Goal: Transaction & Acquisition: Purchase product/service

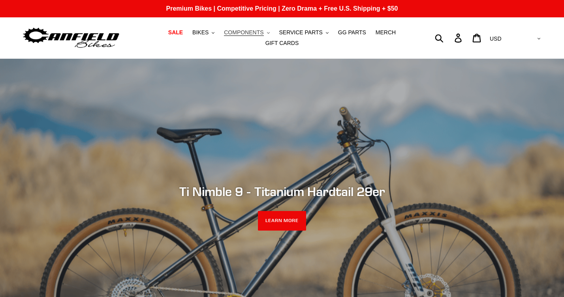
click at [244, 32] on span "COMPONENTS" at bounding box center [244, 32] width 40 height 7
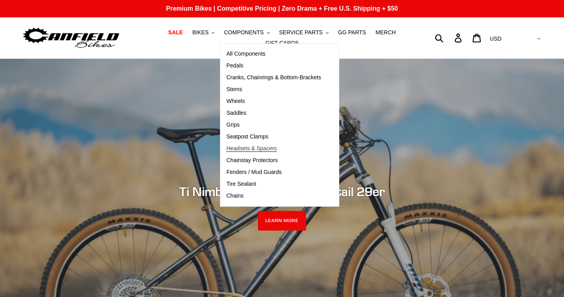
click at [258, 150] on span "Headsets & Spacers" at bounding box center [251, 148] width 51 height 7
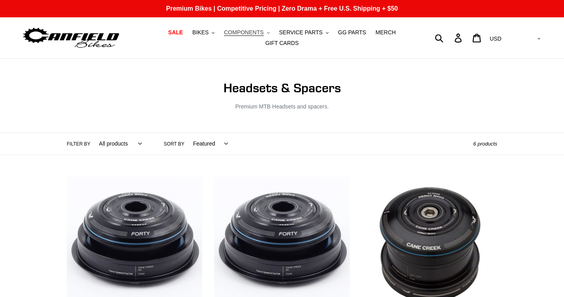
click at [241, 31] on span "COMPONENTS" at bounding box center [244, 32] width 40 height 7
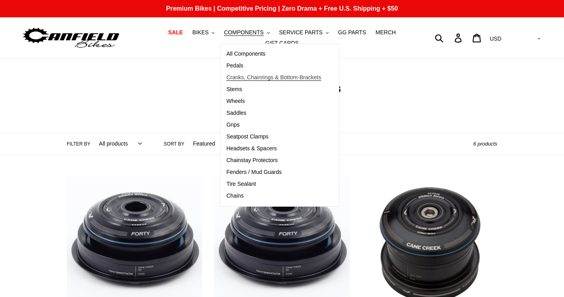
click at [243, 76] on span "Cranks, Chainrings & Bottom-Brackets" at bounding box center [273, 77] width 95 height 7
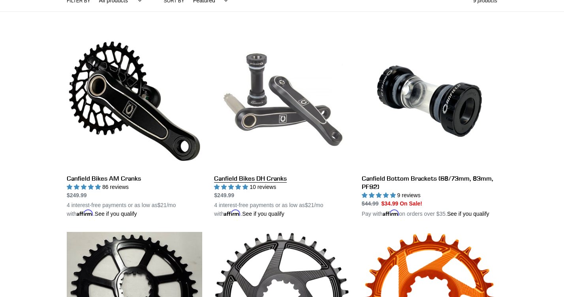
scroll to position [207, 0]
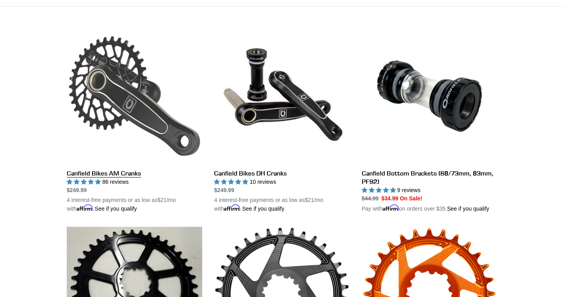
click at [88, 102] on link "Canfield Bikes AM Cranks" at bounding box center [134, 120] width 135 height 185
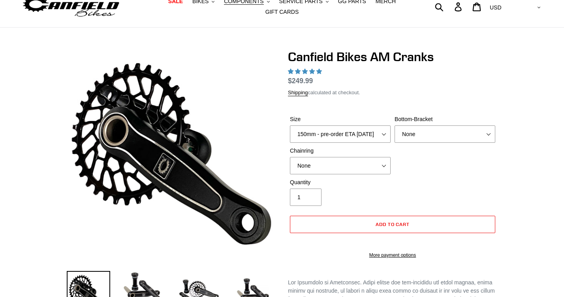
scroll to position [32, 0]
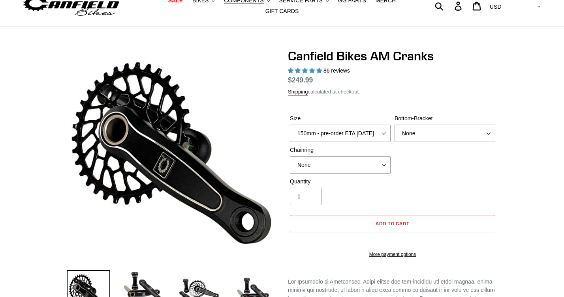
select select "highest-rating"
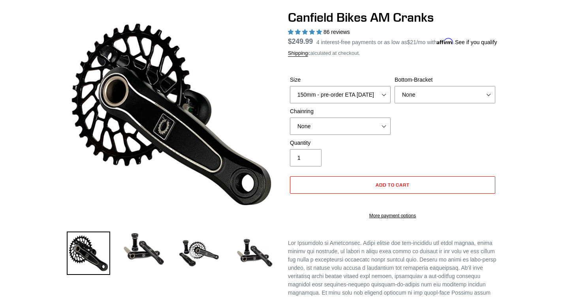
scroll to position [74, 0]
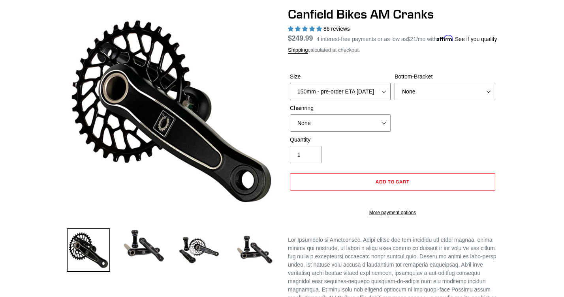
select select "160mm - pre-order ETA 9/30/25"
select select "BSA Threaded 68/73mm"
click at [139, 244] on img at bounding box center [143, 246] width 43 height 35
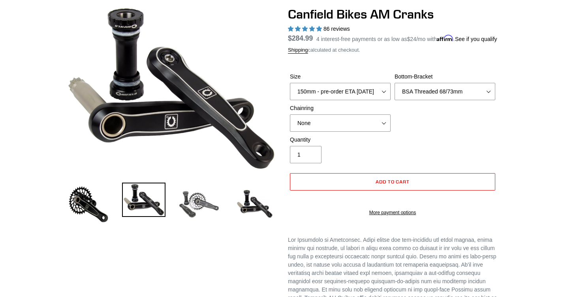
click at [196, 213] on img at bounding box center [198, 204] width 43 height 43
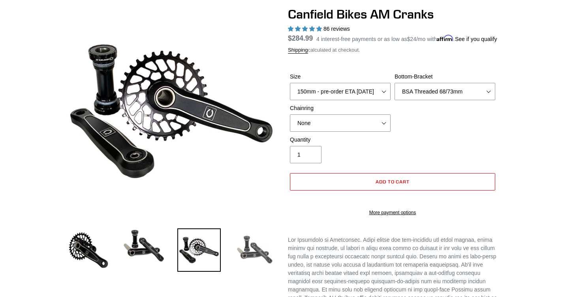
click at [247, 248] on img at bounding box center [254, 250] width 43 height 43
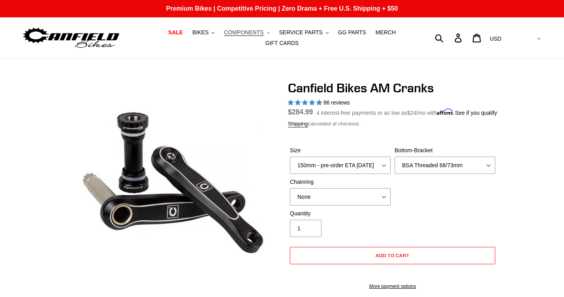
click at [251, 34] on span "COMPONENTS" at bounding box center [244, 32] width 40 height 7
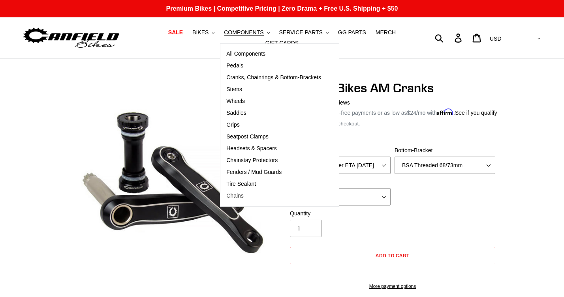
click at [236, 196] on span "Chains" at bounding box center [234, 196] width 17 height 7
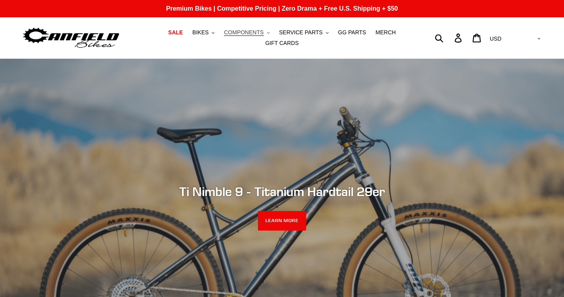
click at [233, 35] on span "COMPONENTS" at bounding box center [244, 32] width 40 height 7
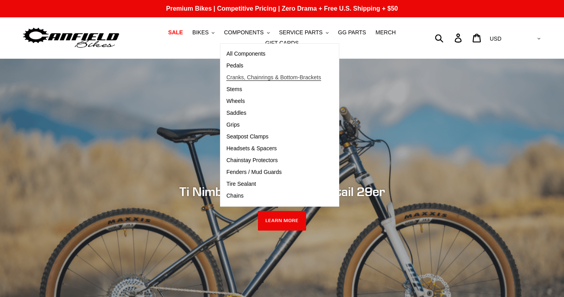
click at [250, 77] on span "Cranks, Chainrings & Bottom-Brackets" at bounding box center [273, 77] width 95 height 7
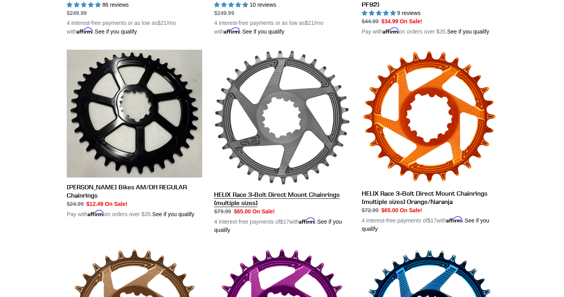
scroll to position [385, 0]
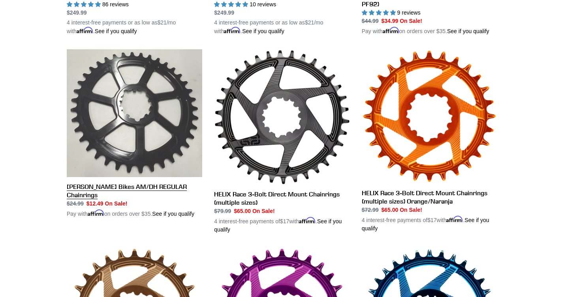
click at [124, 186] on link "[PERSON_NAME] Bikes AM/DH REGULAR Chainrings" at bounding box center [134, 133] width 135 height 169
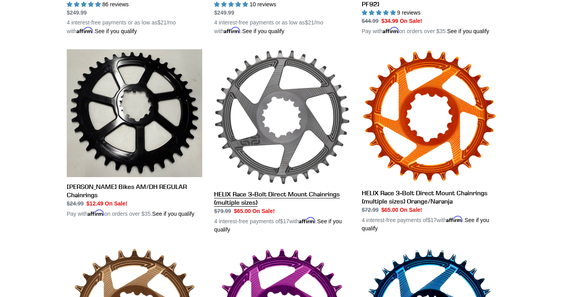
click at [310, 196] on link "HELIX Race 3-Bolt Direct Mount Chainrings (multiple sizes)" at bounding box center [281, 141] width 135 height 185
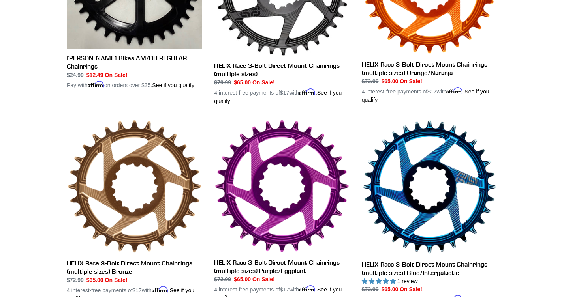
scroll to position [514, 0]
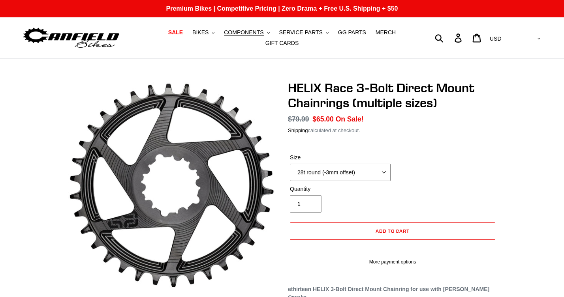
click at [383, 174] on select "28t round (-3mm offset) 30t round (-3mm offset) 32t round (-3mm offset) 34t rou…" at bounding box center [340, 172] width 101 height 17
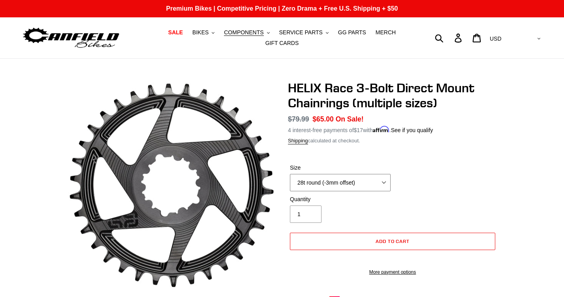
select select "32t round (-3mm offset)"
